Goal: Task Accomplishment & Management: Manage account settings

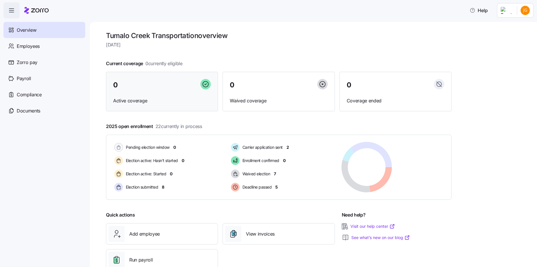
scroll to position [17, 0]
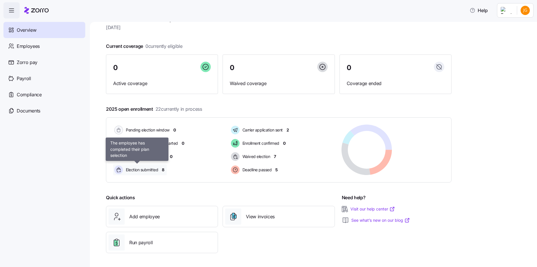
click at [149, 172] on span "Election submitted" at bounding box center [141, 170] width 34 height 6
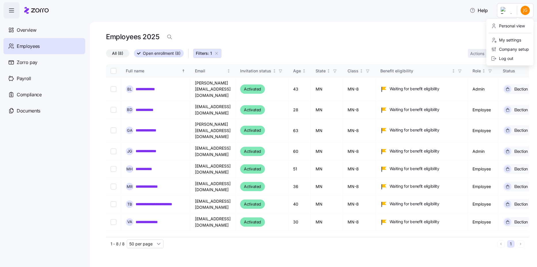
click at [523, 10] on html "**********" at bounding box center [268, 131] width 537 height 263
click at [512, 29] on div "Personal view" at bounding box center [508, 26] width 34 height 6
